Goal: Find specific page/section: Find specific page/section

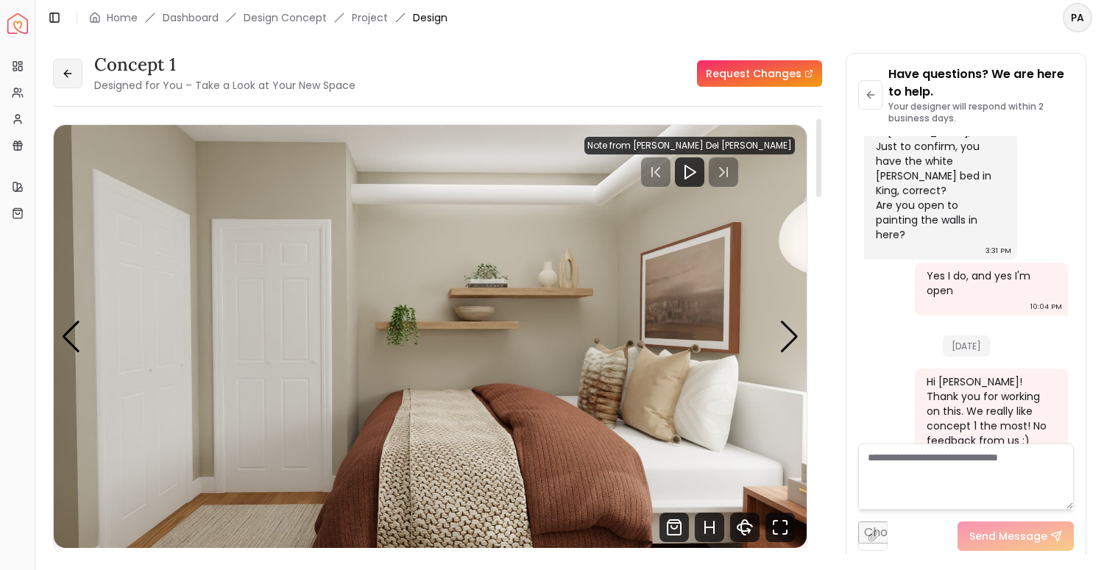
click at [63, 65] on button at bounding box center [67, 73] width 29 height 29
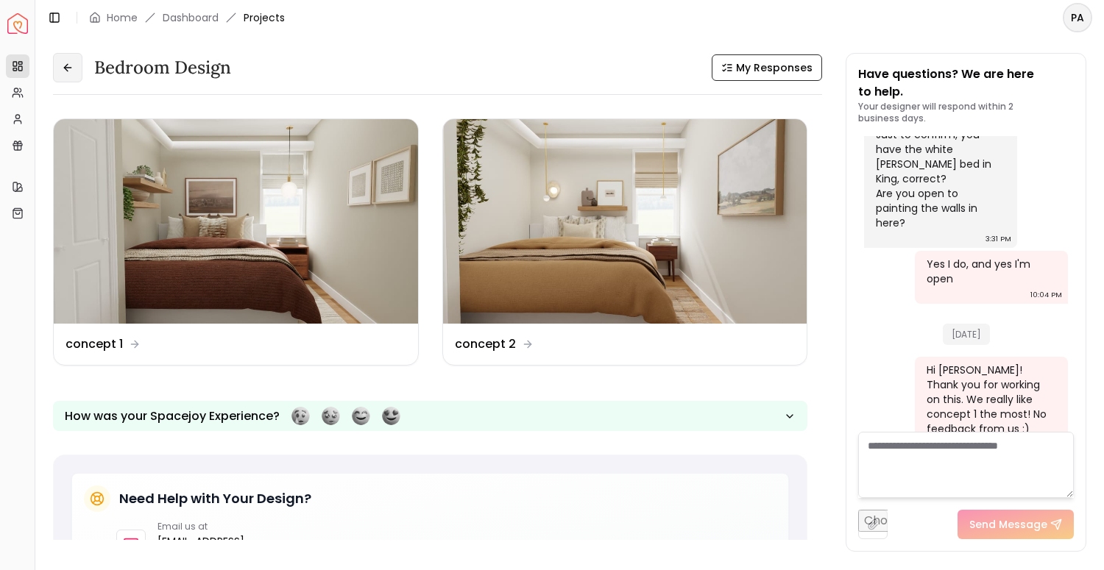
click at [70, 70] on icon at bounding box center [68, 68] width 12 height 12
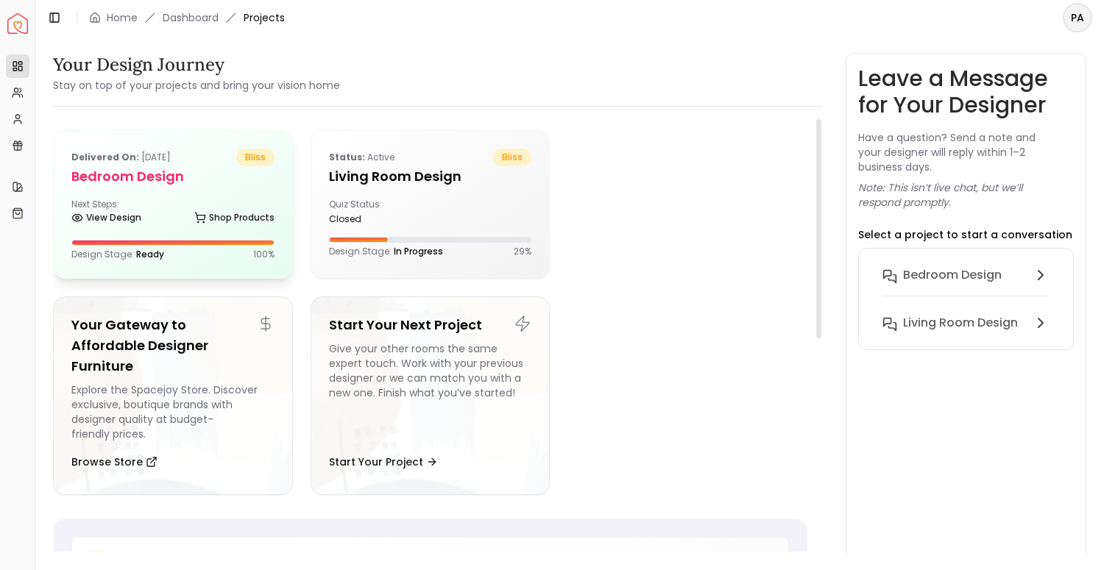
click at [180, 177] on h5 "Bedroom design" at bounding box center [172, 176] width 203 height 21
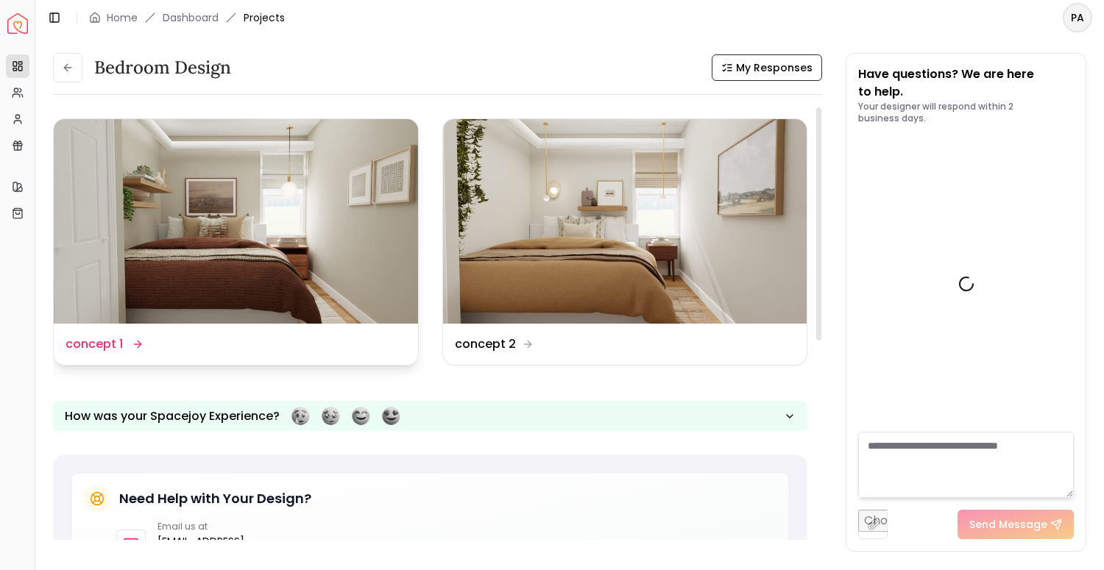
scroll to position [943, 0]
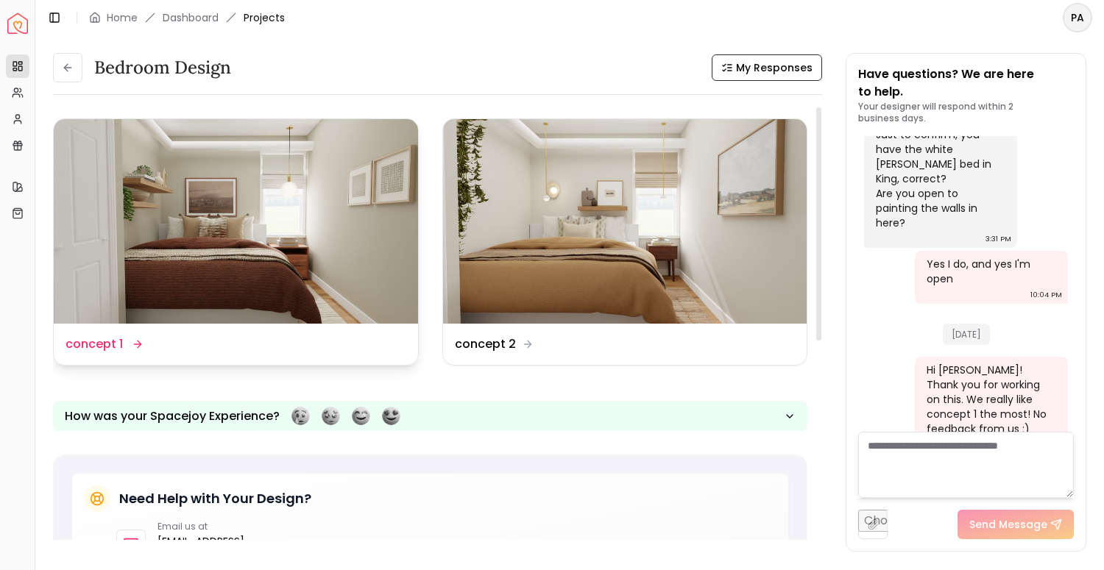
click at [261, 231] on img at bounding box center [236, 221] width 364 height 205
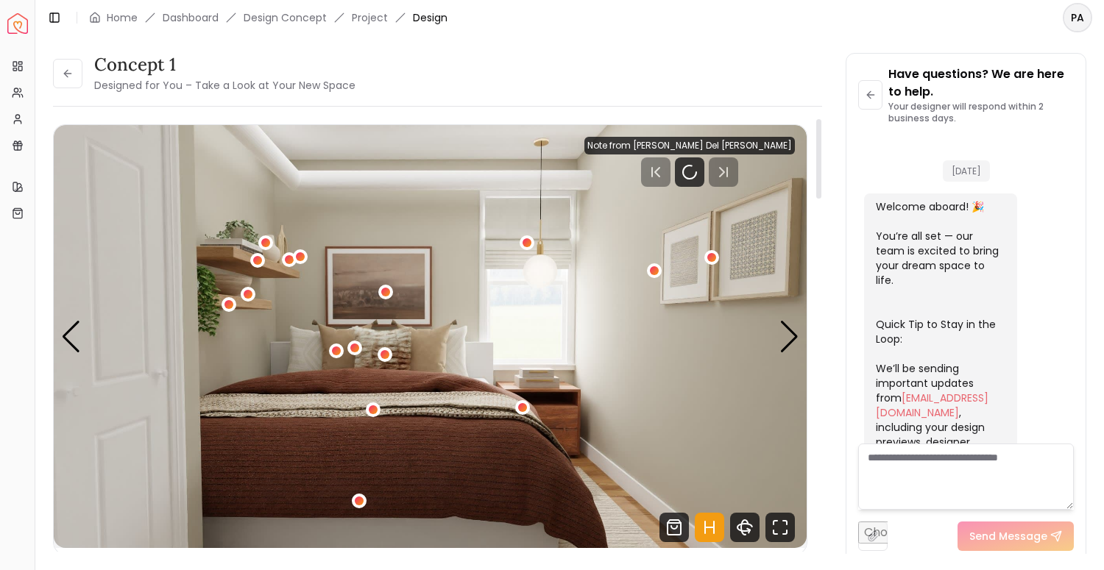
scroll to position [932, 0]
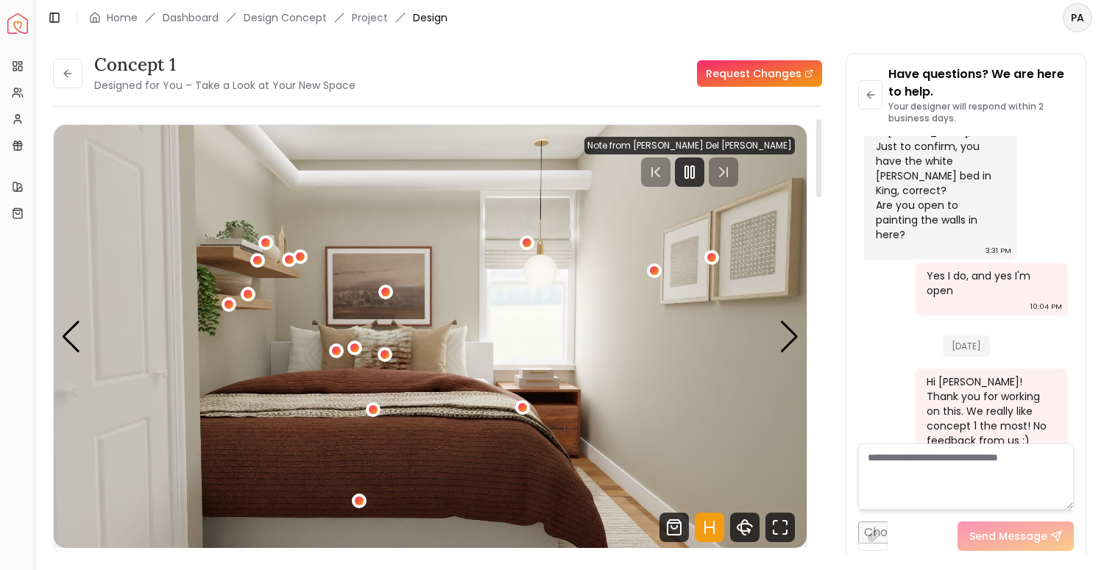
click at [709, 525] on icon "Hotspots Toggle" at bounding box center [709, 527] width 29 height 29
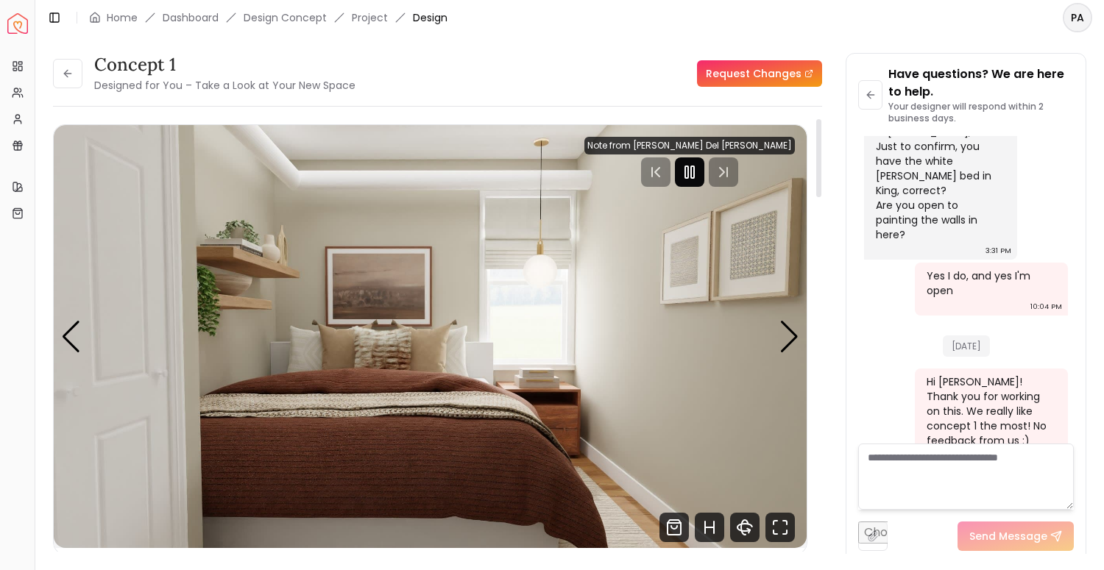
click at [694, 168] on rect "Pause" at bounding box center [692, 172] width 3 height 12
click at [562, 13] on header "Toggle Sidebar Home Dashboard Design Concept Project Design [GEOGRAPHIC_DATA]" at bounding box center [569, 17] width 1069 height 35
